Goal: Information Seeking & Learning: Learn about a topic

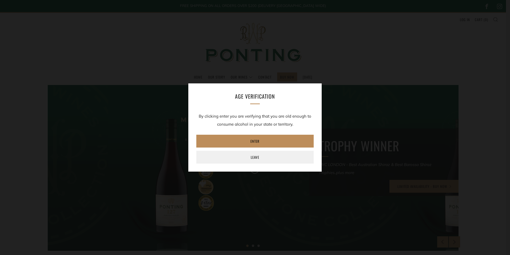
click at [250, 137] on link "Enter" at bounding box center [254, 141] width 117 height 13
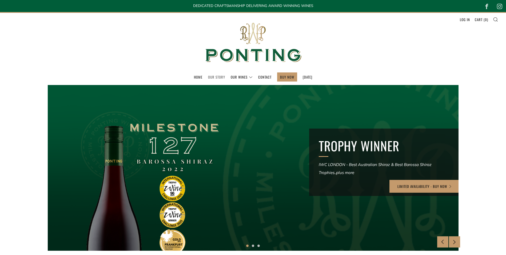
click at [208, 78] on link "Our Story" at bounding box center [216, 77] width 17 height 9
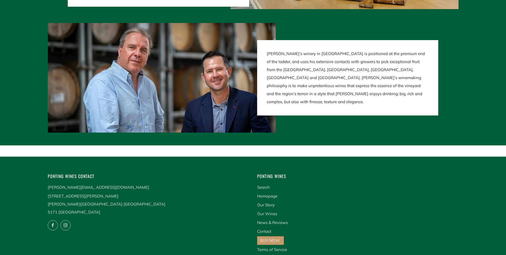
scroll to position [1094, 0]
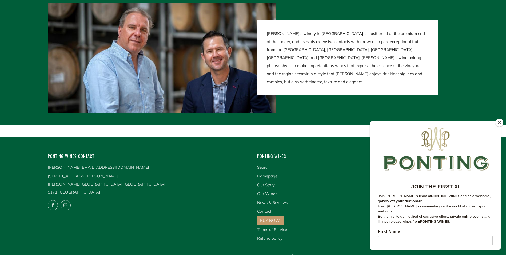
click at [497, 118] on div at bounding box center [253, 50] width 506 height 149
click at [500, 121] on button "Close" at bounding box center [500, 123] width 8 height 8
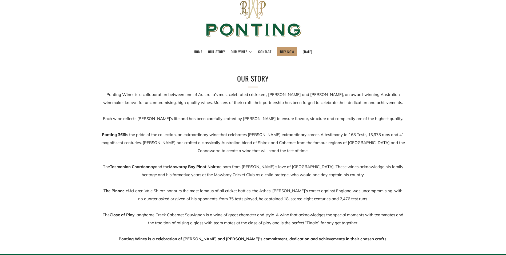
scroll to position [0, 0]
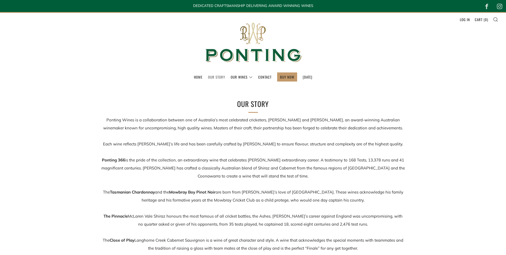
click at [212, 78] on link "Our Story" at bounding box center [216, 77] width 17 height 9
click at [212, 76] on link "Our Story" at bounding box center [216, 77] width 17 height 9
click at [234, 93] on link "The Collection" at bounding box center [255, 91] width 48 height 9
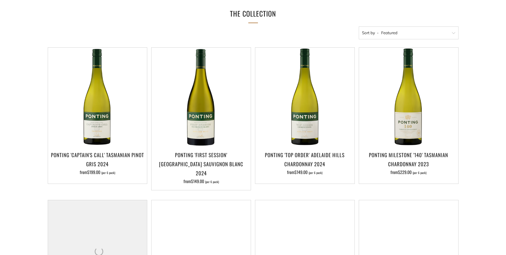
scroll to position [107, 0]
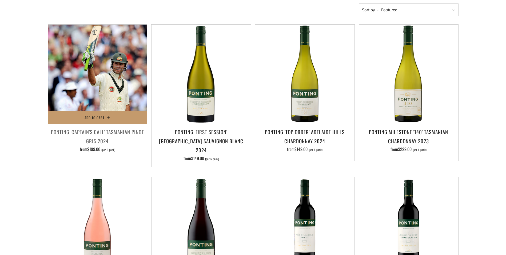
click at [100, 70] on img at bounding box center [97, 74] width 99 height 99
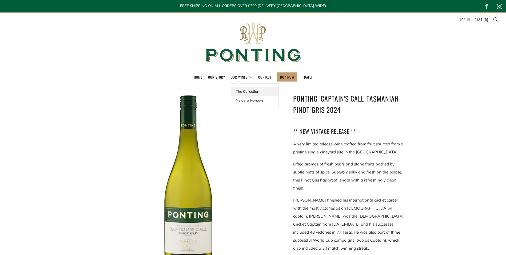
click at [238, 90] on link "The Collection" at bounding box center [255, 91] width 48 height 9
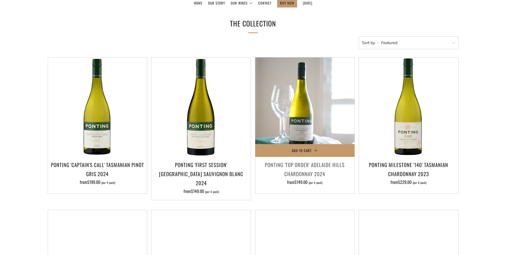
scroll to position [80, 0]
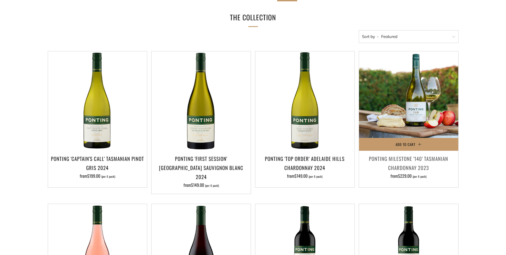
click at [414, 86] on img at bounding box center [408, 100] width 99 height 99
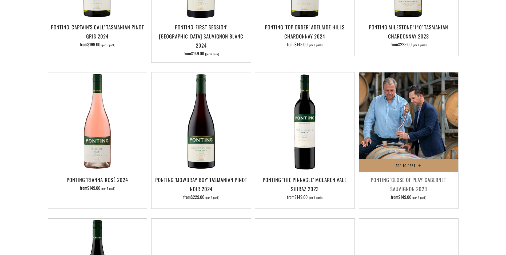
scroll to position [214, 0]
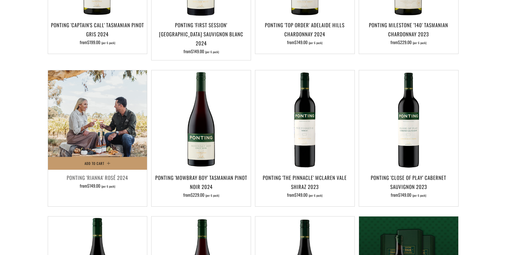
click at [94, 93] on img at bounding box center [97, 119] width 99 height 99
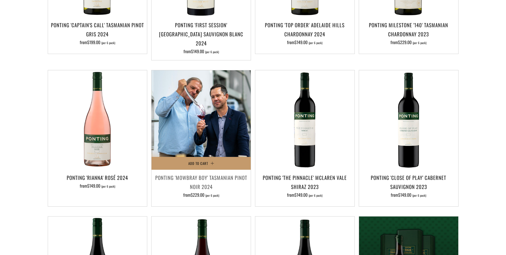
click at [191, 93] on img at bounding box center [201, 119] width 99 height 99
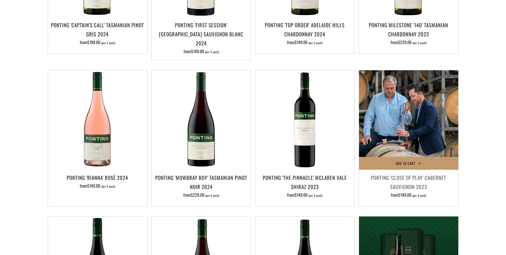
click at [397, 85] on img at bounding box center [408, 119] width 99 height 99
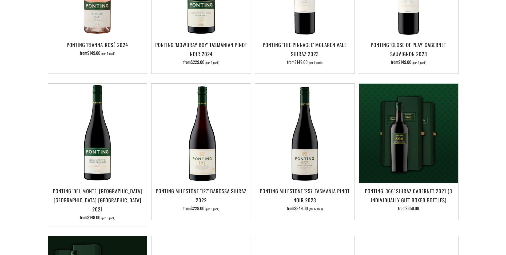
scroll to position [347, 0]
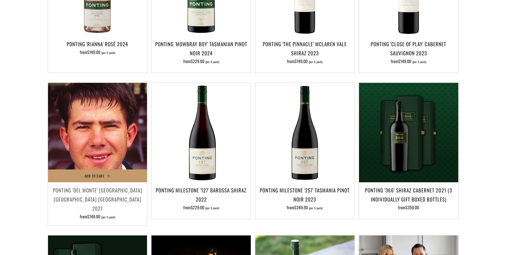
click at [94, 99] on img at bounding box center [97, 132] width 99 height 99
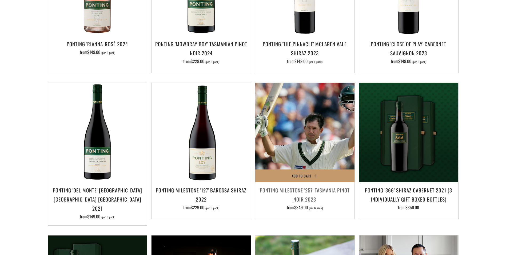
click at [310, 111] on img at bounding box center [304, 132] width 99 height 99
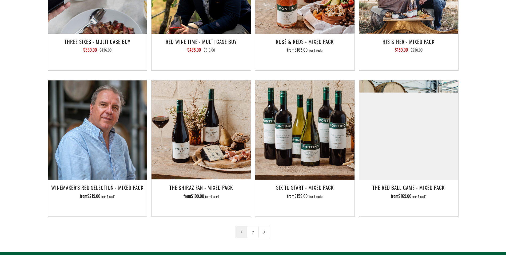
scroll to position [801, 0]
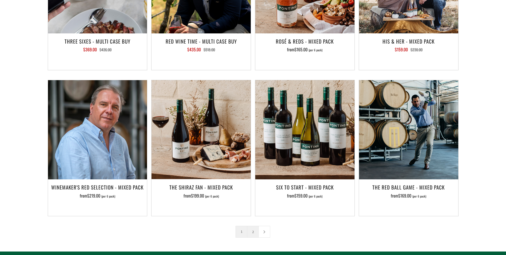
click at [255, 226] on link "2" at bounding box center [252, 231] width 11 height 11
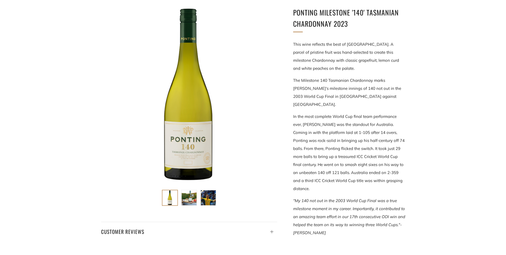
scroll to position [80, 0]
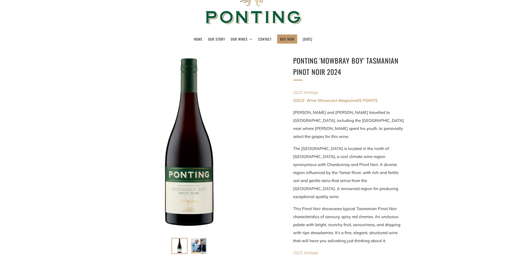
scroll to position [53, 0]
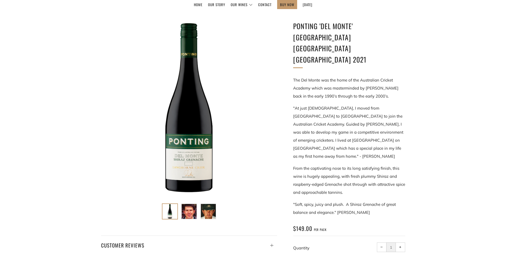
scroll to position [80, 0]
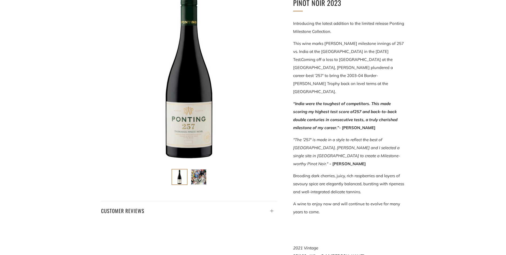
scroll to position [133, 0]
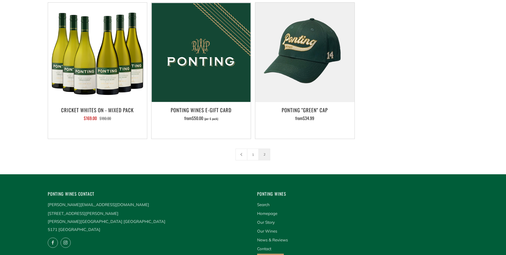
scroll to position [133, 0]
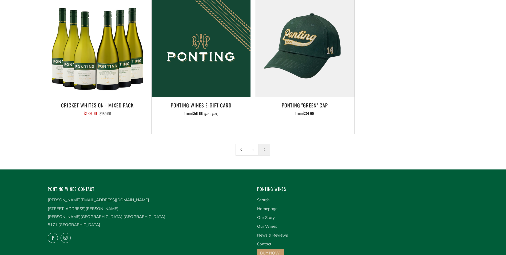
click at [9, 142] on div "The Collection Sort by Featured Best Selling Alphabetically, A-Z Alphabetically…" at bounding box center [253, 58] width 506 height 200
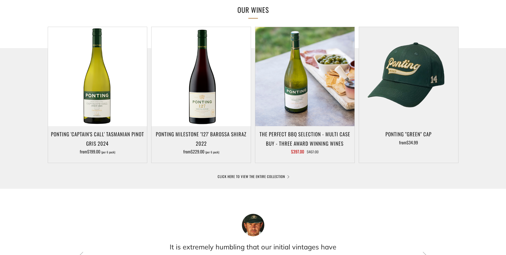
scroll to position [267, 0]
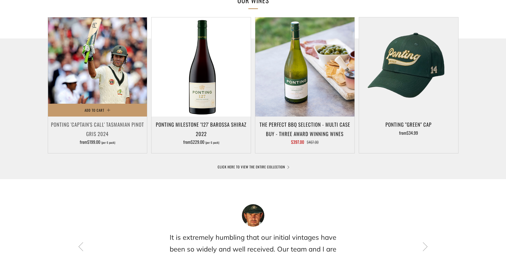
click at [98, 72] on img at bounding box center [97, 66] width 99 height 99
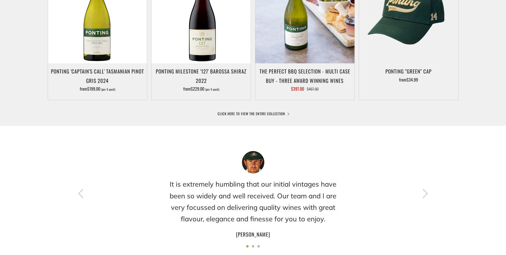
scroll to position [320, 0]
click at [251, 116] on div at bounding box center [253, 77] width 506 height 184
click at [251, 115] on link "CLICK HERE TO VIEW THE ENTIRE COLLECTION" at bounding box center [253, 113] width 71 height 5
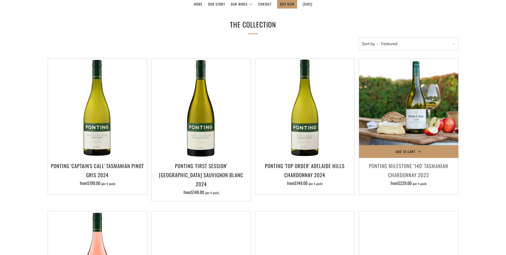
scroll to position [80, 0]
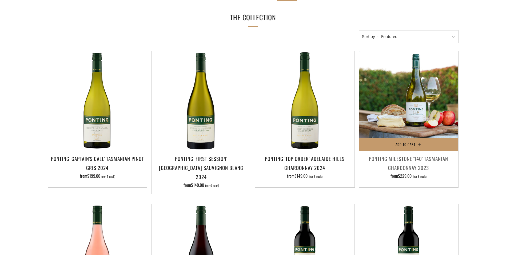
click at [405, 93] on img at bounding box center [408, 100] width 99 height 99
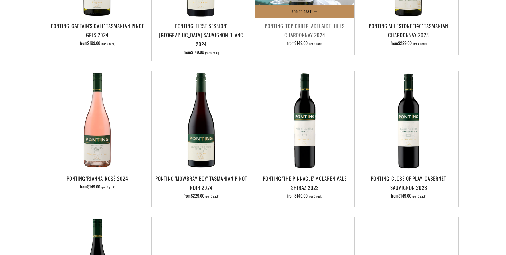
scroll to position [214, 0]
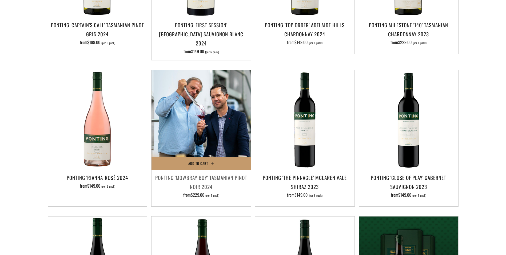
click at [202, 117] on img at bounding box center [201, 119] width 99 height 99
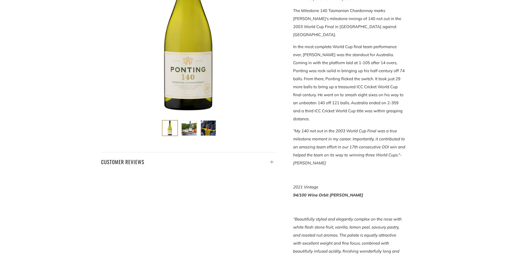
scroll to position [80, 0]
